Goal: Task Accomplishment & Management: Complete application form

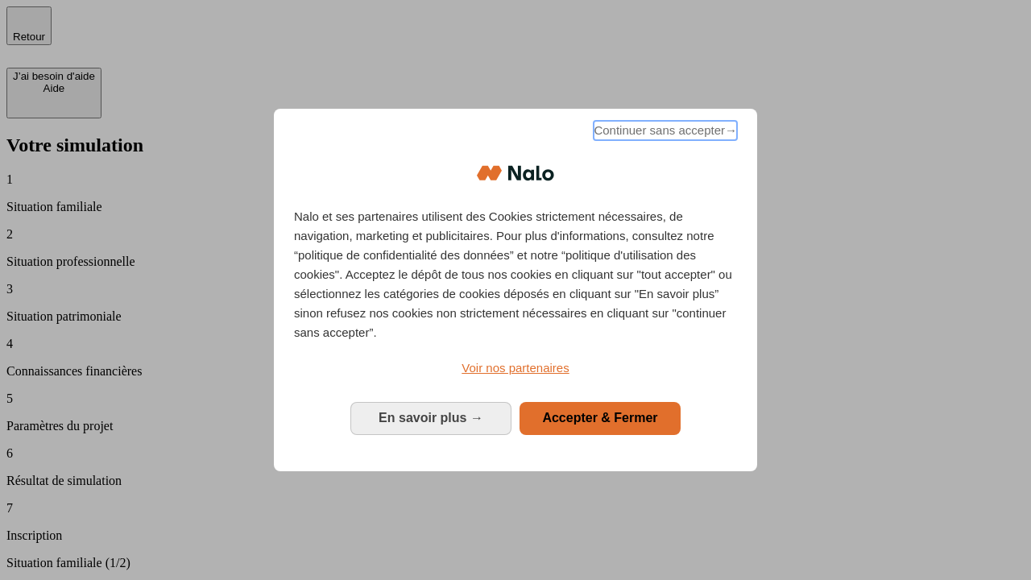
click at [664, 133] on span "Continuer sans accepter →" at bounding box center [664, 130] width 143 height 19
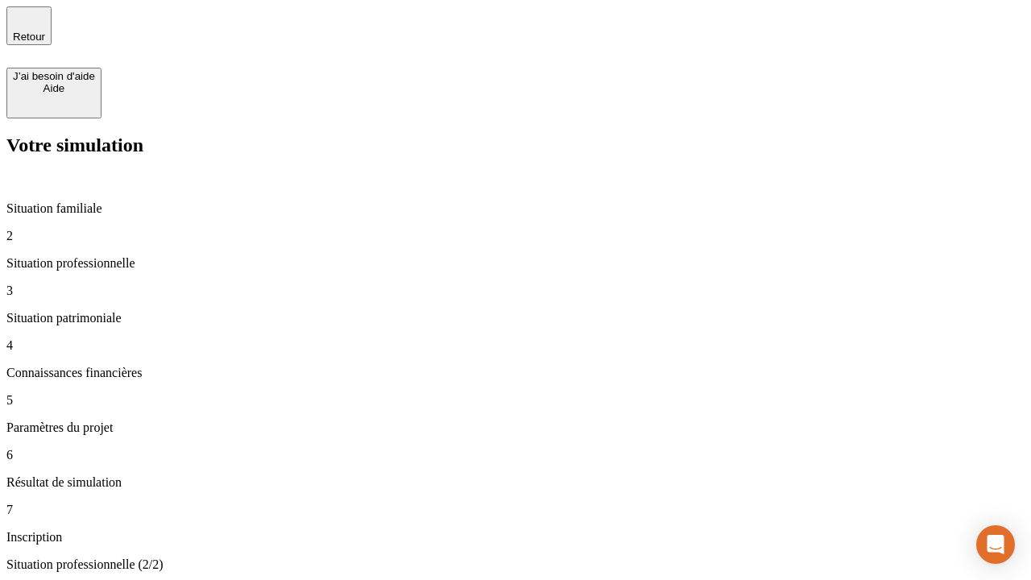
type input "30 000"
type input "40 000"
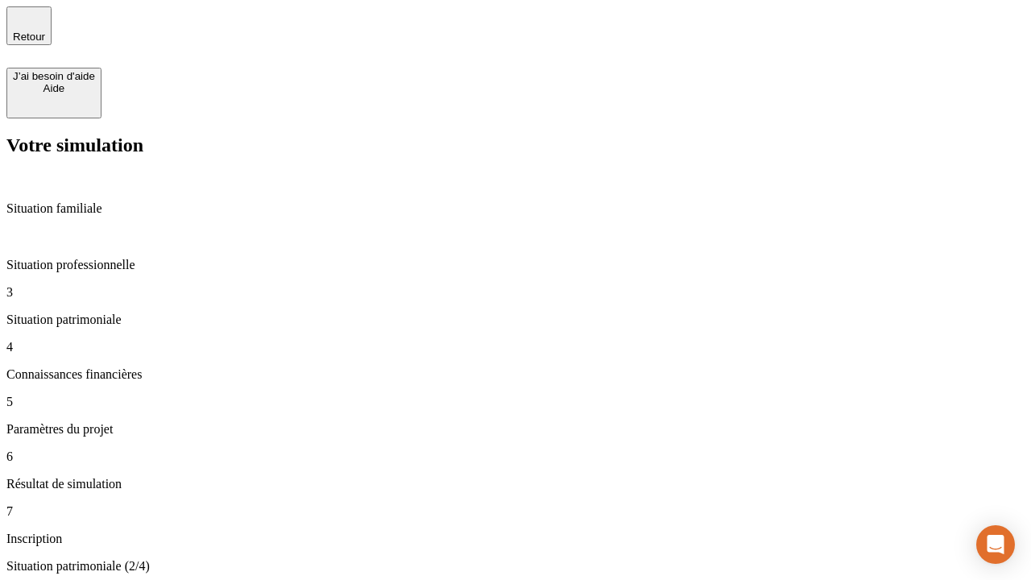
type input "1 100"
type input "20"
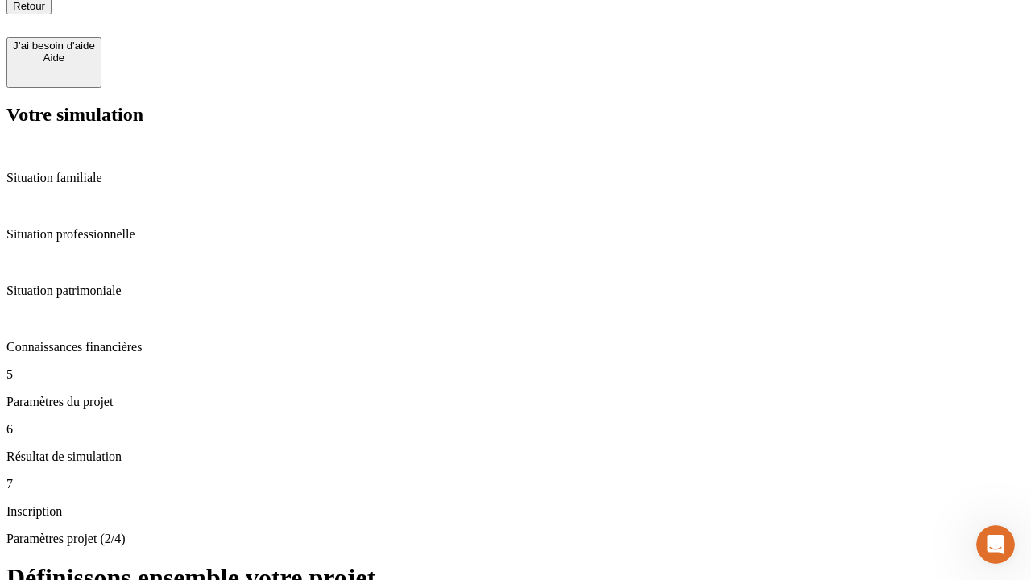
type input "40"
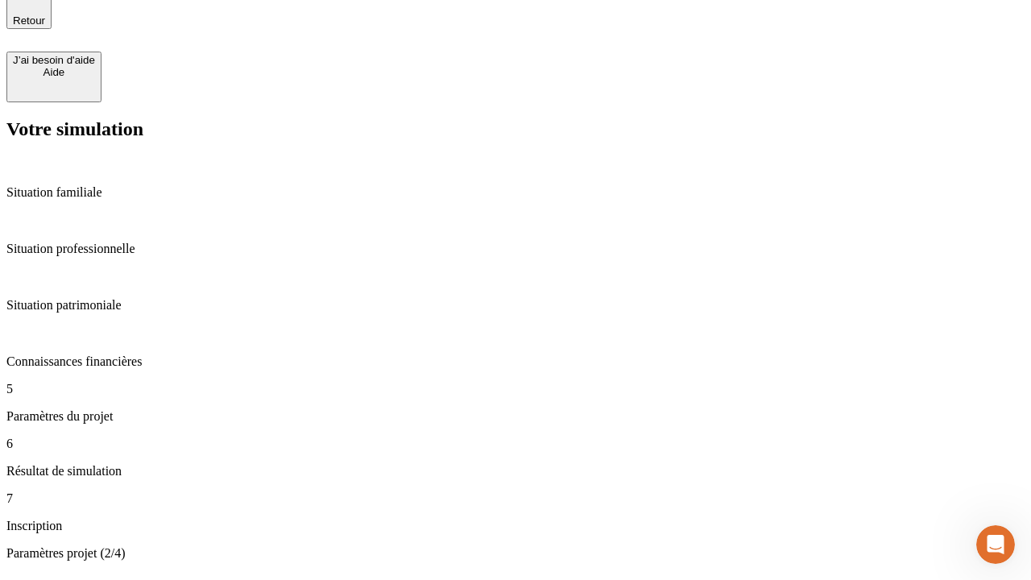
type input "62"
type input "50 000"
type input "640"
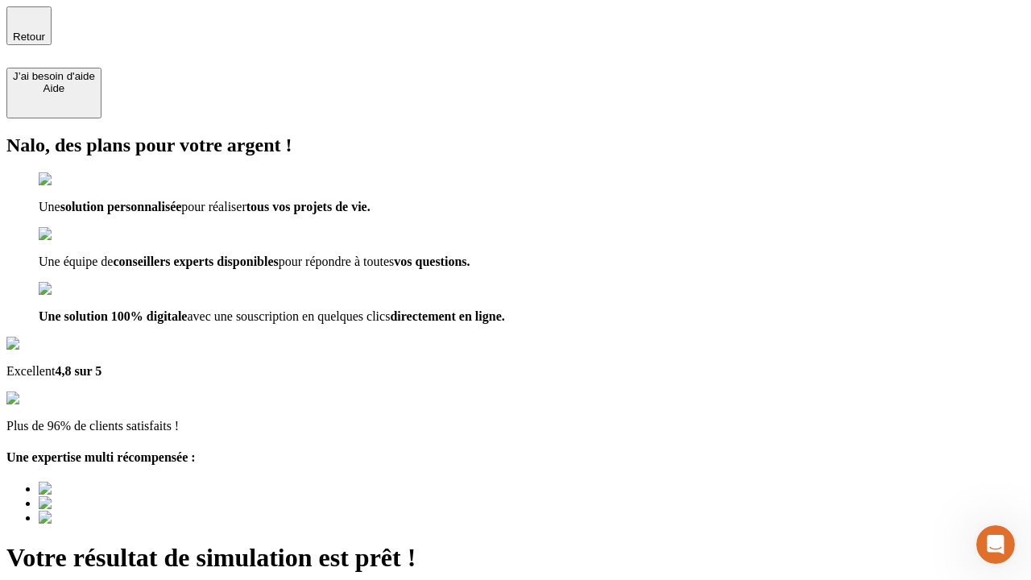
type input "[EMAIL_ADDRESS][DOMAIN_NAME]"
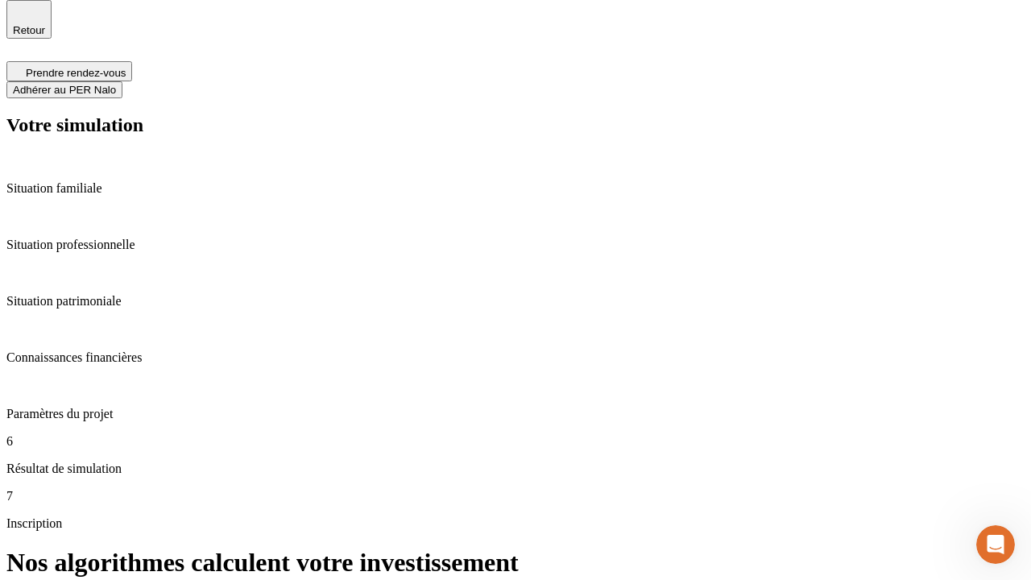
click at [116, 84] on span "Adhérer au PER Nalo" at bounding box center [64, 90] width 103 height 12
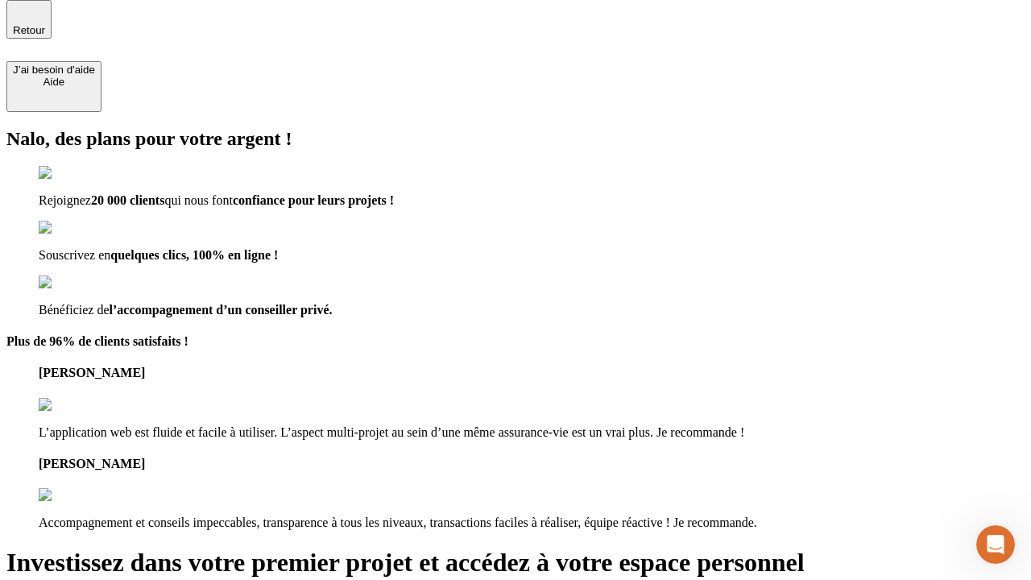
scroll to position [5, 0]
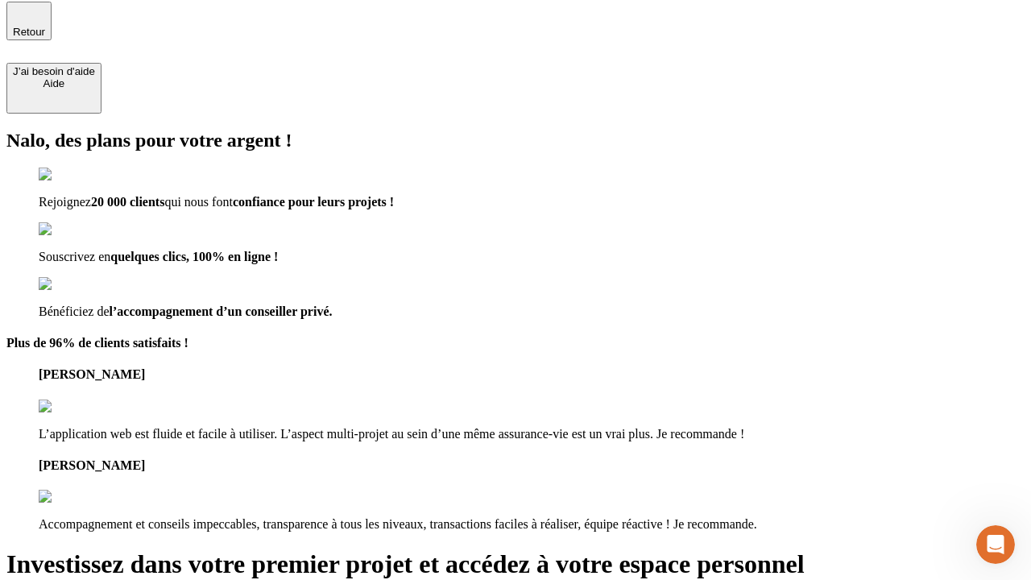
type input "[PERSON_NAME][EMAIL_ADDRESS][DOMAIN_NAME]"
